Goal: Information Seeking & Learning: Understand process/instructions

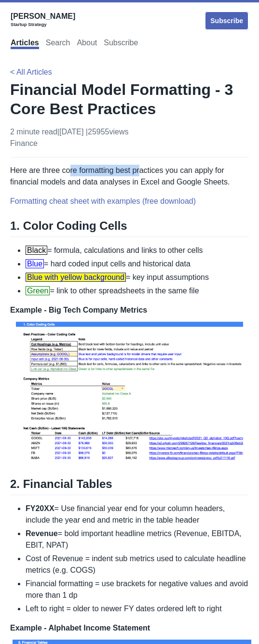
drag, startPoint x: 70, startPoint y: 169, endPoint x: 145, endPoint y: 175, distance: 74.5
click at [145, 175] on p "Here are three core formatting best practices you can apply for financial model…" at bounding box center [129, 176] width 238 height 23
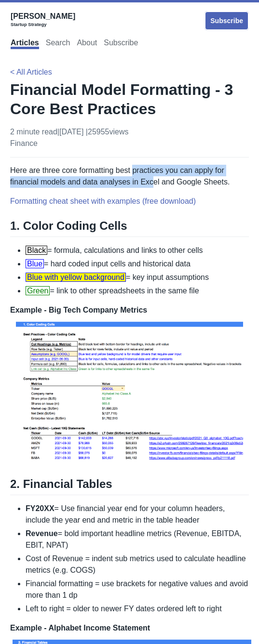
drag, startPoint x: 156, startPoint y: 180, endPoint x: 129, endPoint y: 171, distance: 28.3
click at [131, 172] on p "Here are three core formatting best practices you can apply for financial model…" at bounding box center [129, 176] width 238 height 23
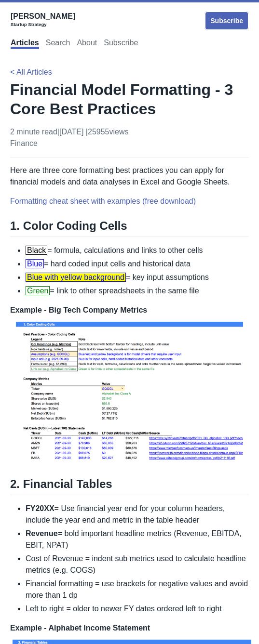
click at [129, 171] on p "Here are three core formatting best practices you can apply for financial model…" at bounding box center [129, 176] width 238 height 23
drag, startPoint x: 64, startPoint y: 266, endPoint x: 148, endPoint y: 266, distance: 84.8
click at [148, 266] on li "Blue = hard coded input cells and historical data" at bounding box center [137, 264] width 223 height 12
drag, startPoint x: 75, startPoint y: 251, endPoint x: 169, endPoint y: 251, distance: 93.9
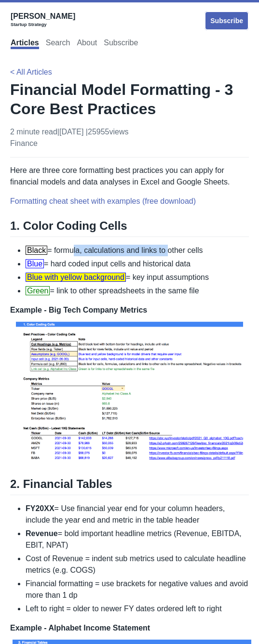
click at [169, 251] on li "Black = formula, calculations and links to other cells" at bounding box center [137, 251] width 223 height 12
click at [170, 251] on li "Black = formula, calculations and links to other cells" at bounding box center [137, 251] width 223 height 12
click at [171, 252] on li "Black = formula, calculations and links to other cells" at bounding box center [137, 251] width 223 height 12
click at [164, 249] on li "Black = formula, calculations and links to other cells" at bounding box center [137, 251] width 223 height 12
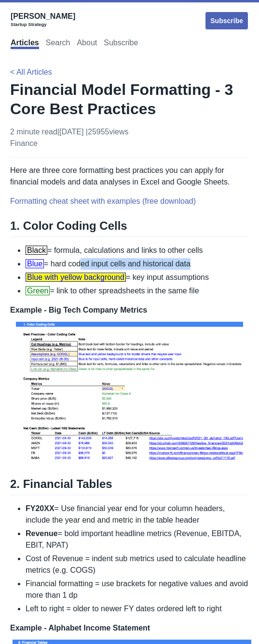
drag, startPoint x: 78, startPoint y: 264, endPoint x: 198, endPoint y: 261, distance: 120.0
click at [197, 261] on li "Blue = hard coded input cells and historical data" at bounding box center [137, 264] width 223 height 12
click at [198, 261] on li "Blue = hard coded input cells and historical data" at bounding box center [137, 264] width 223 height 12
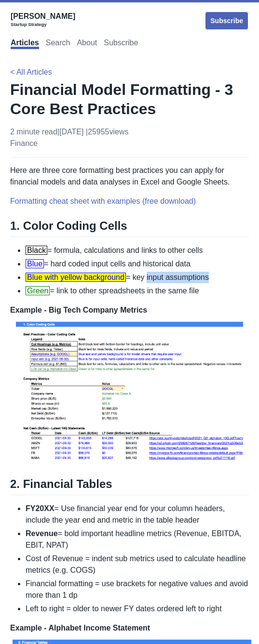
drag, startPoint x: 148, startPoint y: 278, endPoint x: 213, endPoint y: 277, distance: 64.6
click at [212, 277] on li "Blue with yellow background = key input assumptions" at bounding box center [137, 278] width 223 height 12
click at [207, 278] on li "Blue with yellow background = key input assumptions" at bounding box center [137, 278] width 223 height 12
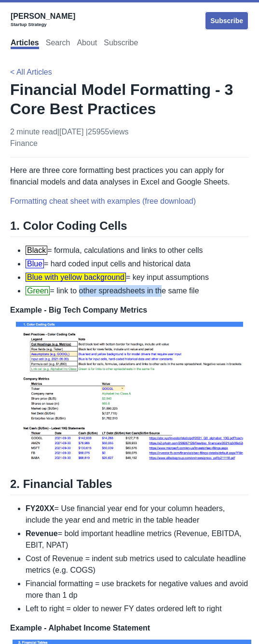
drag, startPoint x: 79, startPoint y: 292, endPoint x: 164, endPoint y: 290, distance: 84.8
click at [164, 290] on li "Green = link to other spreadsheets in the same file" at bounding box center [137, 291] width 223 height 12
drag, startPoint x: 175, startPoint y: 292, endPoint x: 105, endPoint y: 292, distance: 69.9
click at [106, 292] on li "Green = link to other spreadsheets in the same file" at bounding box center [137, 291] width 223 height 12
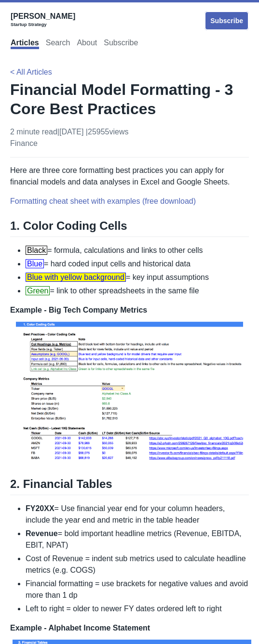
click at [105, 292] on li "Green = link to other spreadsheets in the same file" at bounding box center [137, 291] width 223 height 12
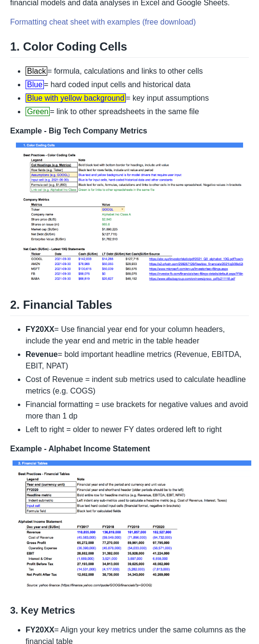
scroll to position [221, 0]
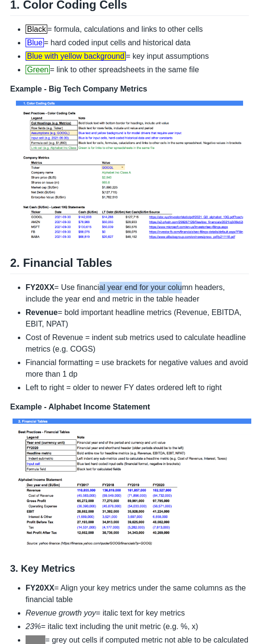
drag, startPoint x: 101, startPoint y: 289, endPoint x: 183, endPoint y: 291, distance: 81.9
click at [183, 291] on li "FY20XX = Use financial year end for your column headers, include the year end a…" at bounding box center [137, 293] width 223 height 23
drag, startPoint x: 132, startPoint y: 290, endPoint x: 167, endPoint y: 290, distance: 34.2
click at [167, 290] on li "FY20XX = Use financial year end for your column headers, include the year end a…" at bounding box center [137, 293] width 223 height 23
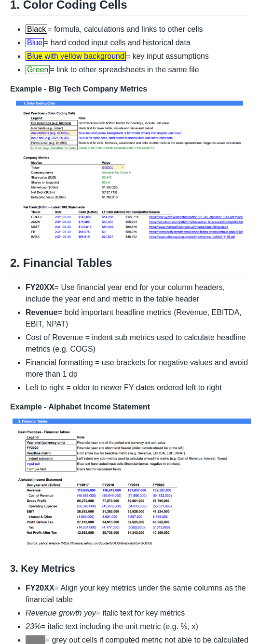
click at [167, 290] on li "FY20XX = Use financial year end for your column headers, include the year end a…" at bounding box center [137, 293] width 223 height 23
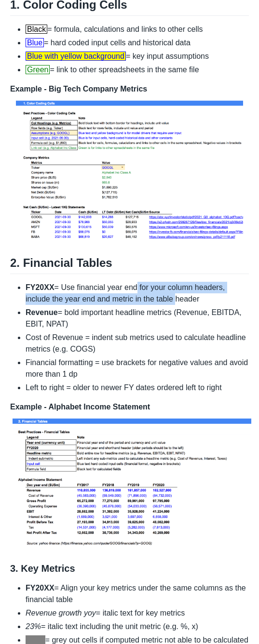
drag, startPoint x: 173, startPoint y: 297, endPoint x: 130, endPoint y: 285, distance: 45.5
click at [132, 286] on li "FY20XX = Use financial year end for your column headers, include the year end a…" at bounding box center [137, 293] width 223 height 23
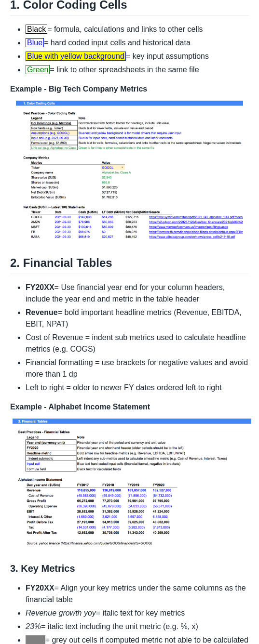
click at [129, 285] on li "FY20XX = Use financial year end for your column headers, include the year end a…" at bounding box center [137, 293] width 223 height 23
drag, startPoint x: 81, startPoint y: 312, endPoint x: 185, endPoint y: 313, distance: 104.1
click at [166, 314] on li "Revenue = bold important headline metrics (Revenue, EBITDA, EBIT, NPAT)" at bounding box center [137, 318] width 223 height 23
click at [185, 313] on li "Revenue = bold important headline metrics (Revenue, EBITDA, EBIT, NPAT)" at bounding box center [137, 318] width 223 height 23
drag, startPoint x: 92, startPoint y: 312, endPoint x: 184, endPoint y: 311, distance: 91.5
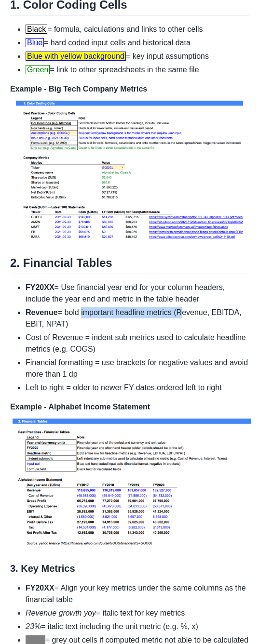
click at [184, 311] on li "Revenue = bold important headline metrics (Revenue, EBITDA, EBIT, NPAT)" at bounding box center [137, 318] width 223 height 23
drag, startPoint x: 225, startPoint y: 312, endPoint x: 79, endPoint y: 310, distance: 146.5
click at [79, 310] on li "Revenue = bold important headline metrics (Revenue, EBITDA, EBIT, NPAT)" at bounding box center [137, 318] width 223 height 23
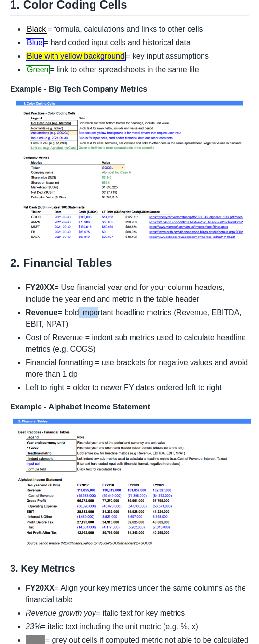
drag, startPoint x: 77, startPoint y: 310, endPoint x: 130, endPoint y: 319, distance: 53.3
click at [121, 318] on li "Revenue = bold important headline metrics (Revenue, EBITDA, EBIT, NPAT)" at bounding box center [137, 318] width 223 height 23
click at [147, 320] on li "Revenue = bold important headline metrics (Revenue, EBITDA, EBIT, NPAT)" at bounding box center [137, 318] width 223 height 23
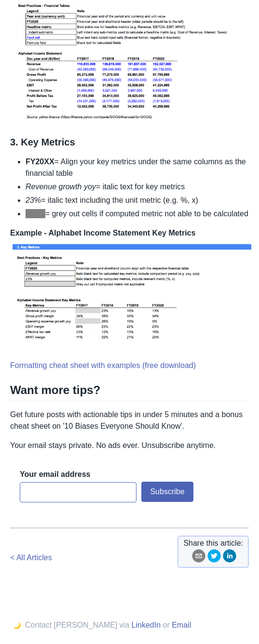
scroll to position [652, 0]
